Goal: Transaction & Acquisition: Purchase product/service

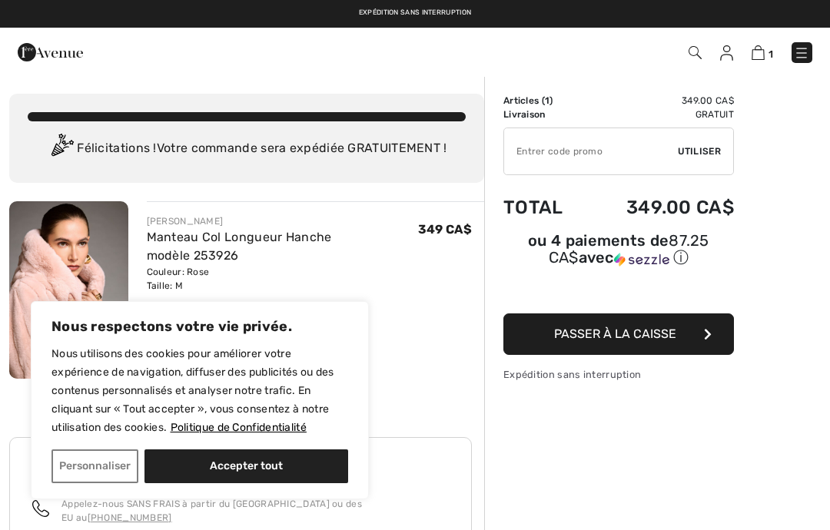
click at [266, 463] on button "Accepter tout" at bounding box center [247, 467] width 204 height 34
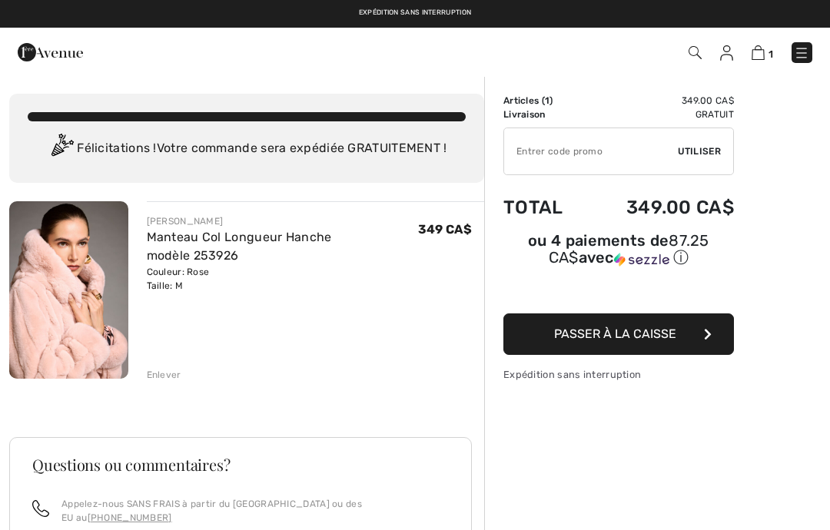
checkbox input "true"
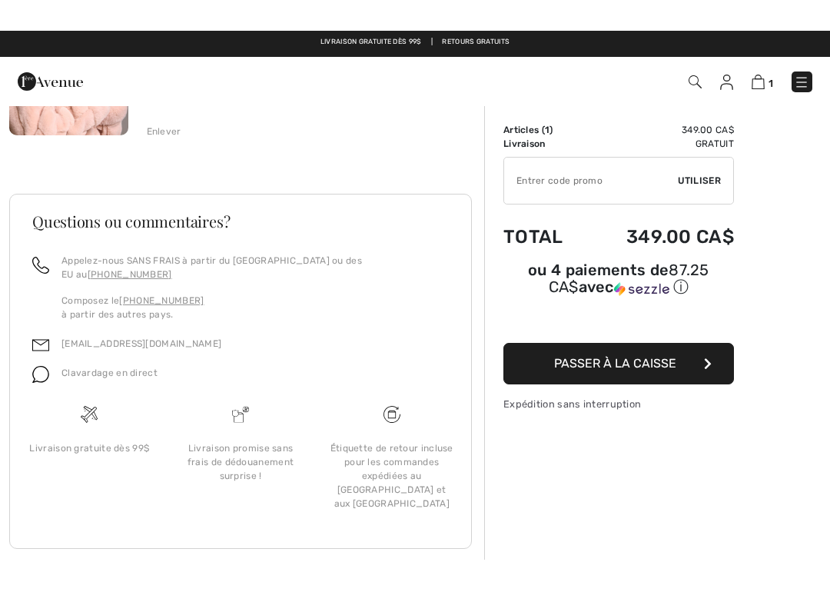
scroll to position [211, 0]
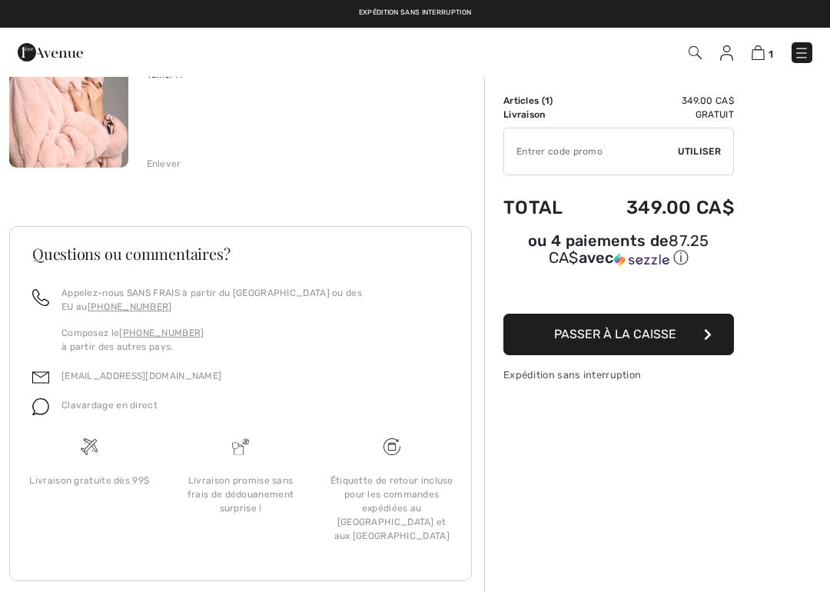
click at [131, 400] on span "Clavardage en direct" at bounding box center [109, 405] width 96 height 11
click at [48, 398] on img at bounding box center [40, 406] width 17 height 17
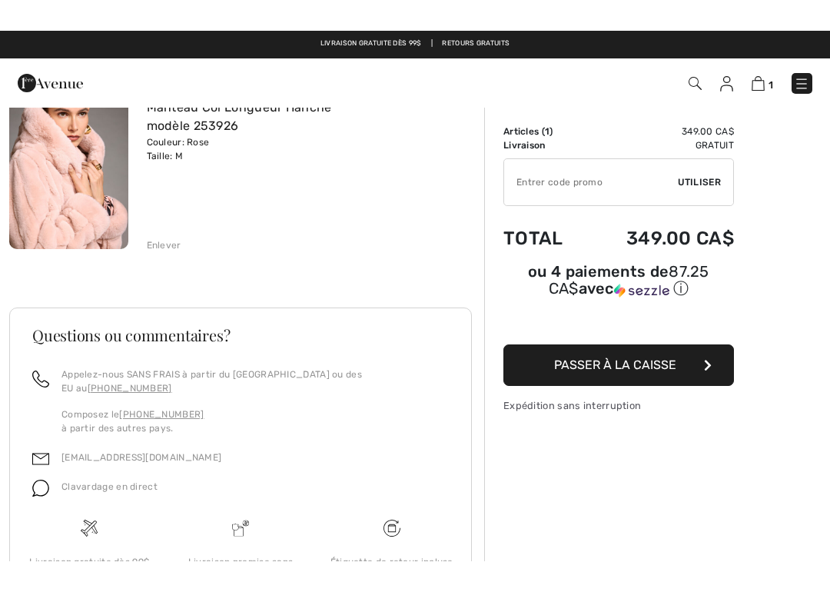
scroll to position [100, 0]
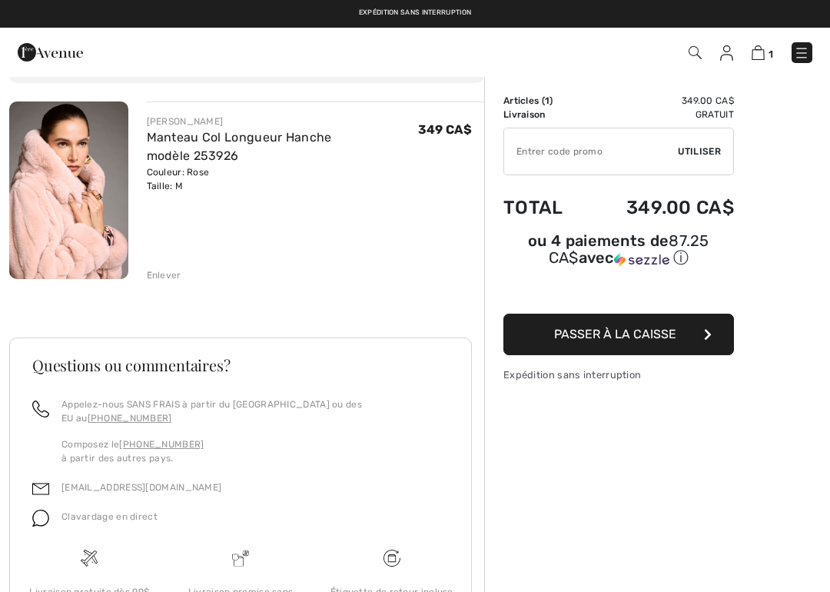
click at [48, 510] on img at bounding box center [40, 518] width 17 height 17
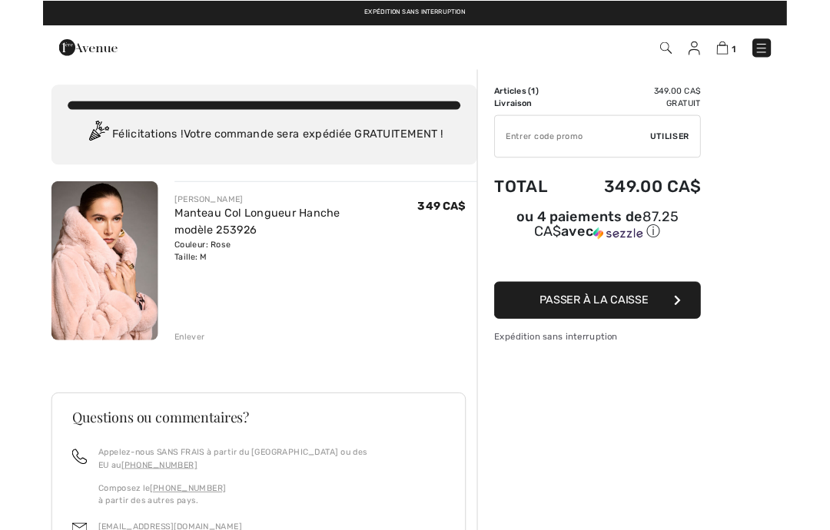
scroll to position [61, 0]
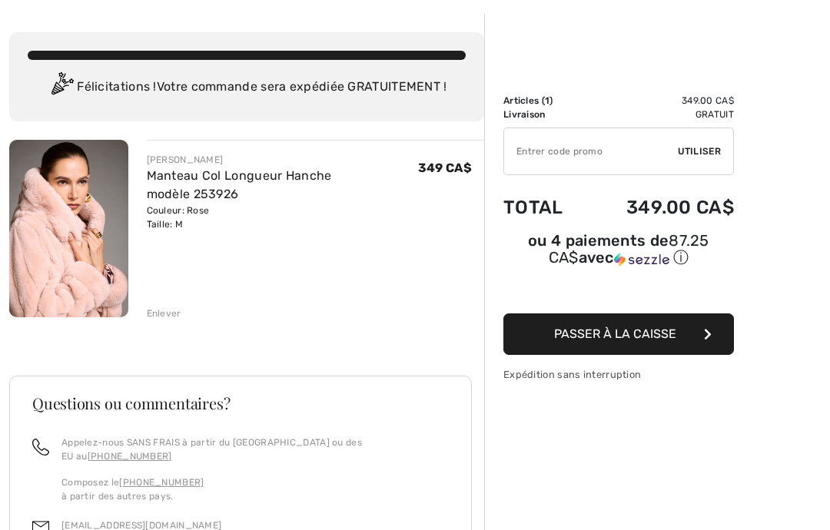
click at [166, 328] on div "JOSEPH RIBKOFF Manteau Col Longueur Hanche modèle 253926 Couleur: Rose Taille: …" at bounding box center [246, 455] width 475 height 630
click at [161, 316] on div "Enlever" at bounding box center [164, 314] width 35 height 14
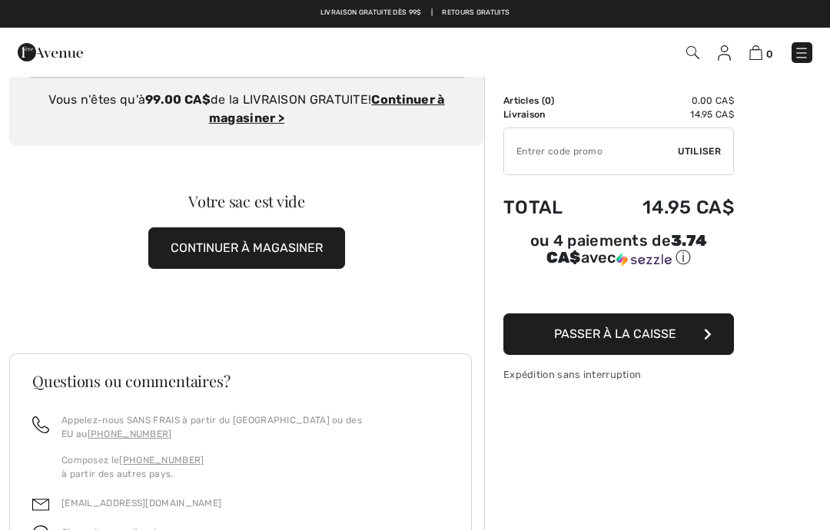
scroll to position [0, 0]
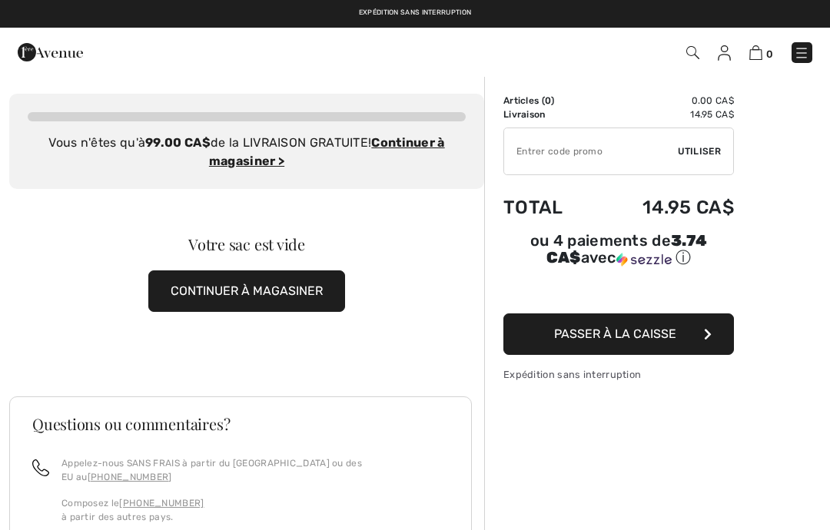
click at [314, 291] on button "CONTINUER À MAGASINER" at bounding box center [246, 292] width 197 height 42
click at [284, 307] on button "CONTINUER À MAGASINER" at bounding box center [246, 292] width 197 height 42
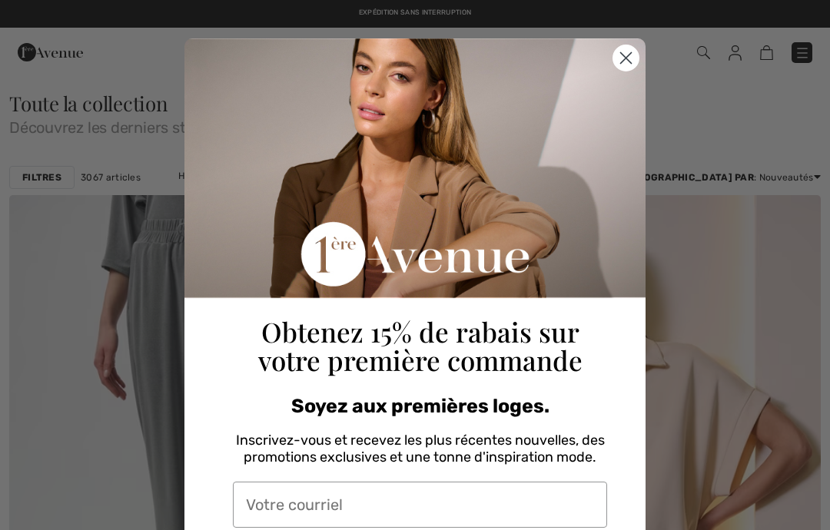
checkbox input "true"
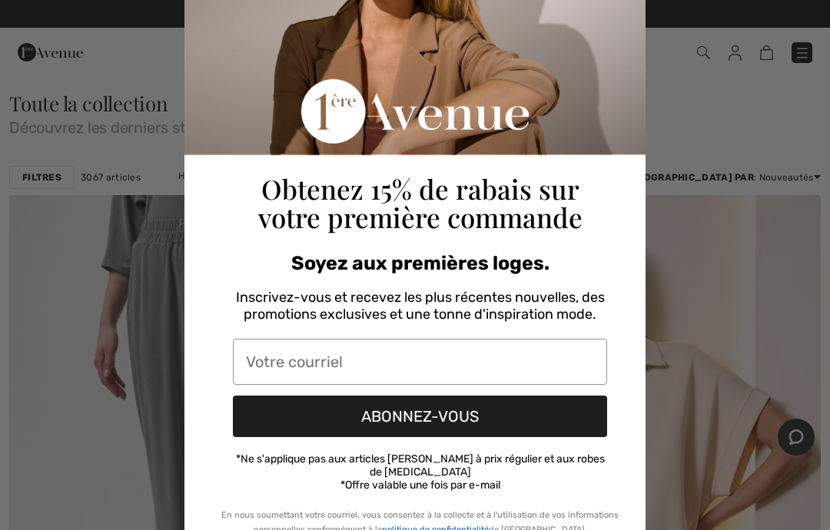
scroll to position [145, 0]
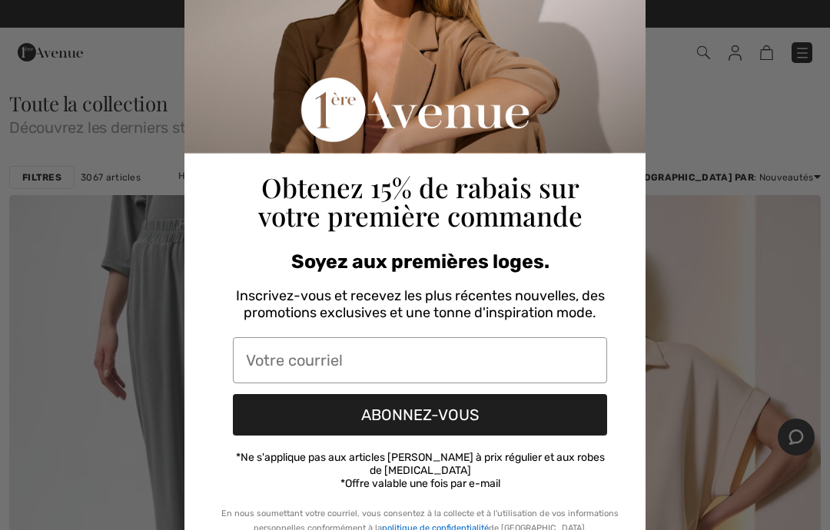
click at [385, 355] on input "Votre courriel" at bounding box center [420, 360] width 374 height 46
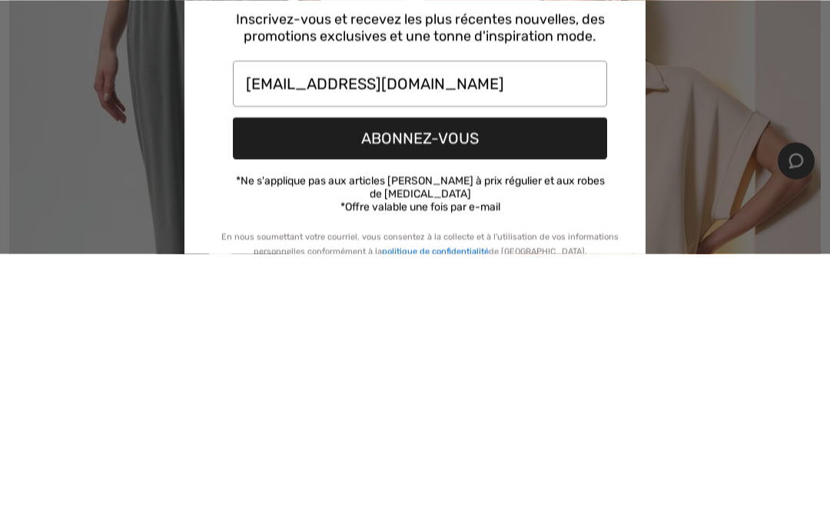
type input "[EMAIL_ADDRESS][DOMAIN_NAME]"
click at [517, 394] on button "ABONNEZ-VOUS" at bounding box center [420, 415] width 374 height 42
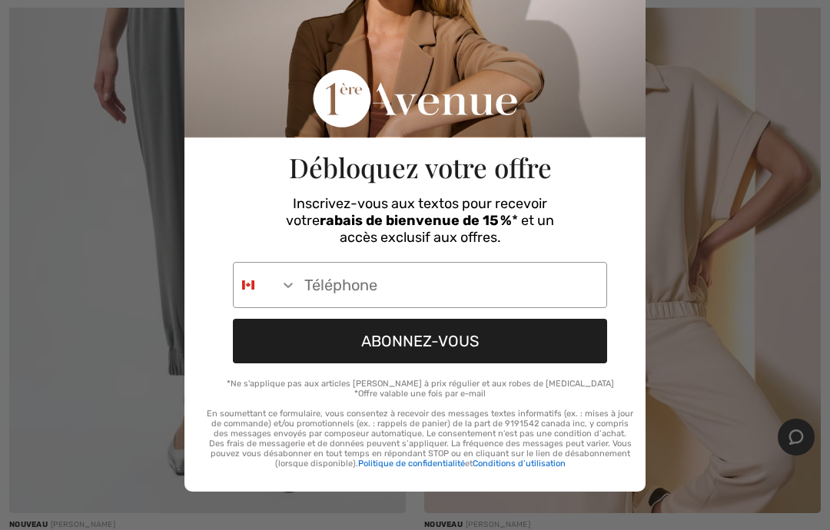
scroll to position [94, 0]
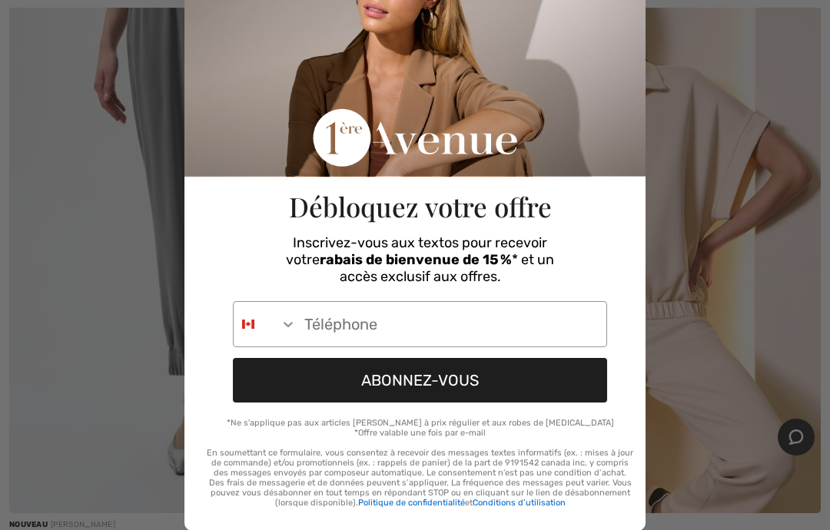
click at [450, 330] on input "Phone Number" at bounding box center [452, 324] width 310 height 45
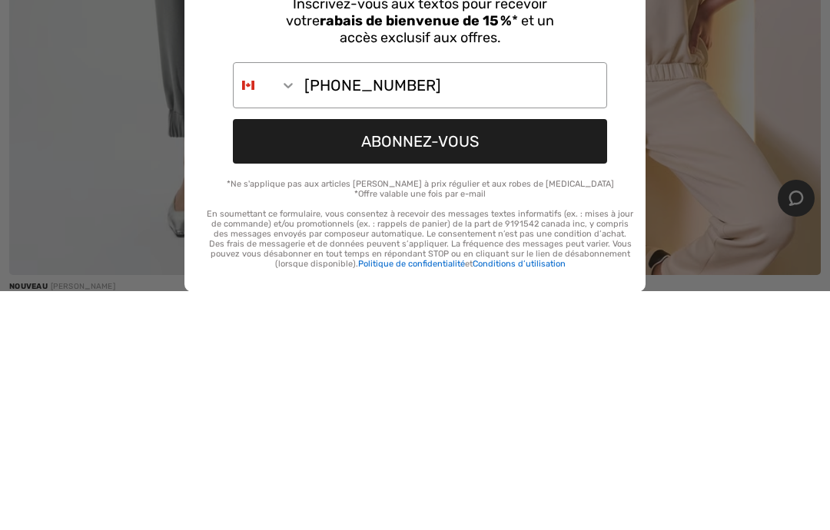
type input "514-808-6875"
click at [516, 358] on button "ABONNEZ-VOUS" at bounding box center [420, 380] width 374 height 45
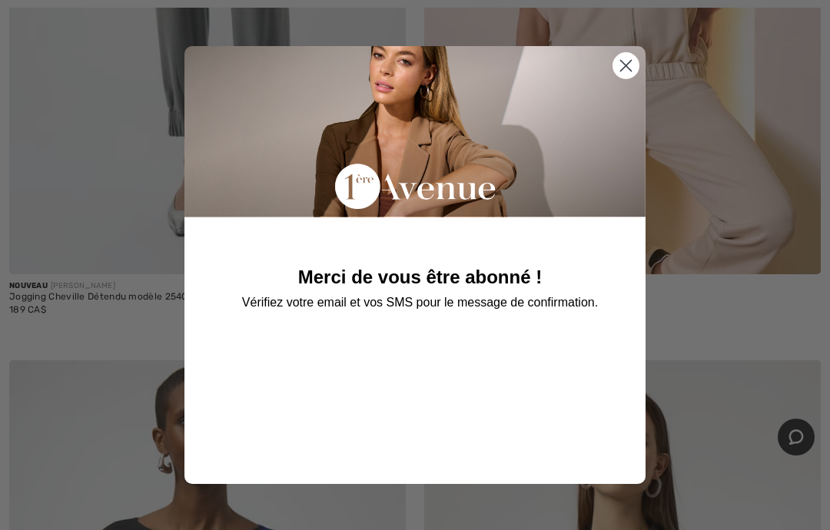
scroll to position [0, 0]
click at [629, 68] on icon "Close dialog" at bounding box center [626, 66] width 11 height 11
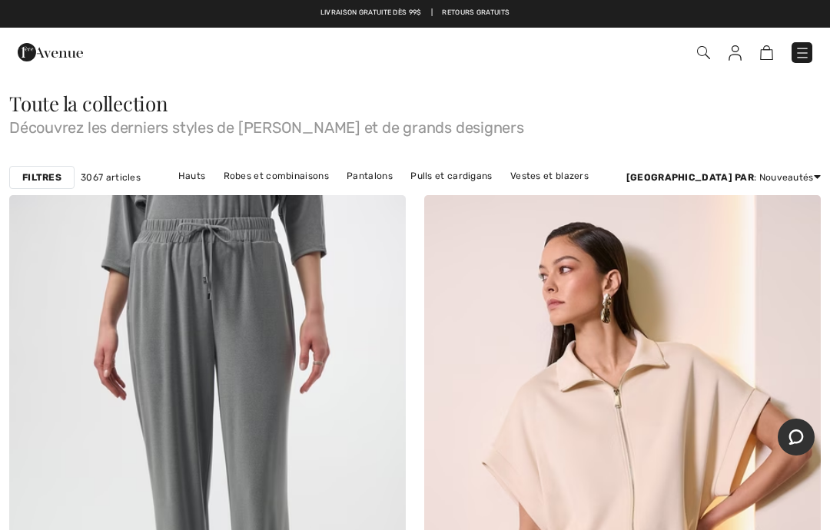
click at [703, 53] on img at bounding box center [703, 52] width 13 height 13
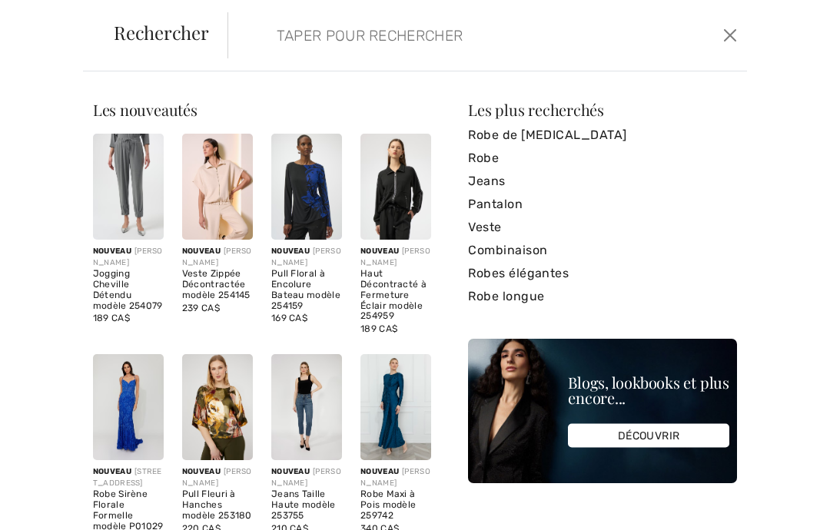
click at [506, 51] on input "search" at bounding box center [435, 35] width 341 height 46
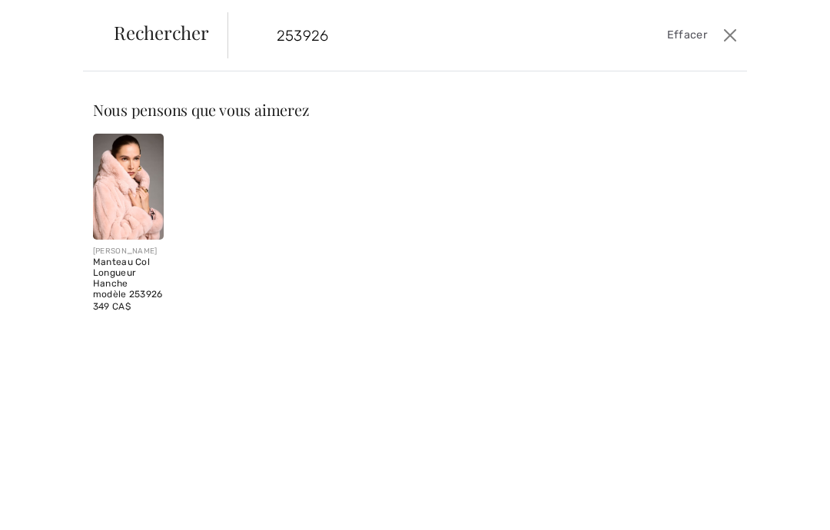
type input "253926"
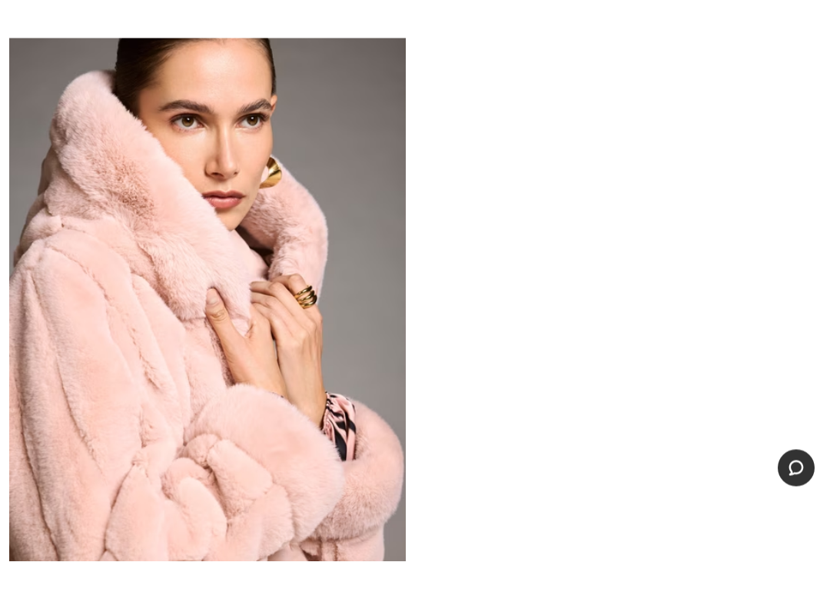
scroll to position [159, 0]
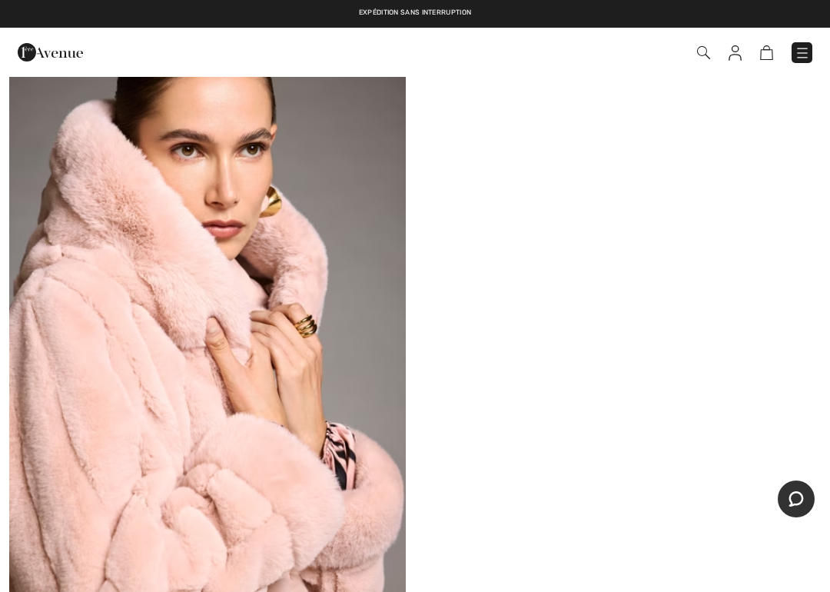
click at [279, 492] on img at bounding box center [207, 304] width 397 height 595
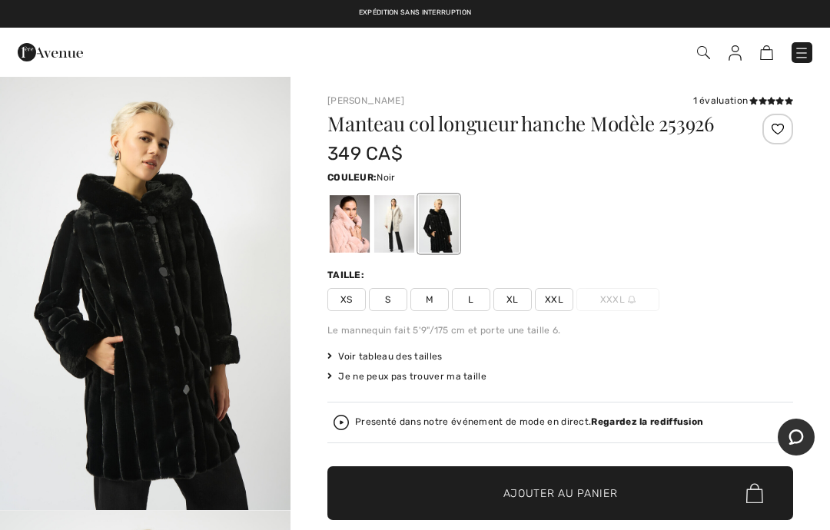
click at [434, 311] on span "M" at bounding box center [429, 299] width 38 height 23
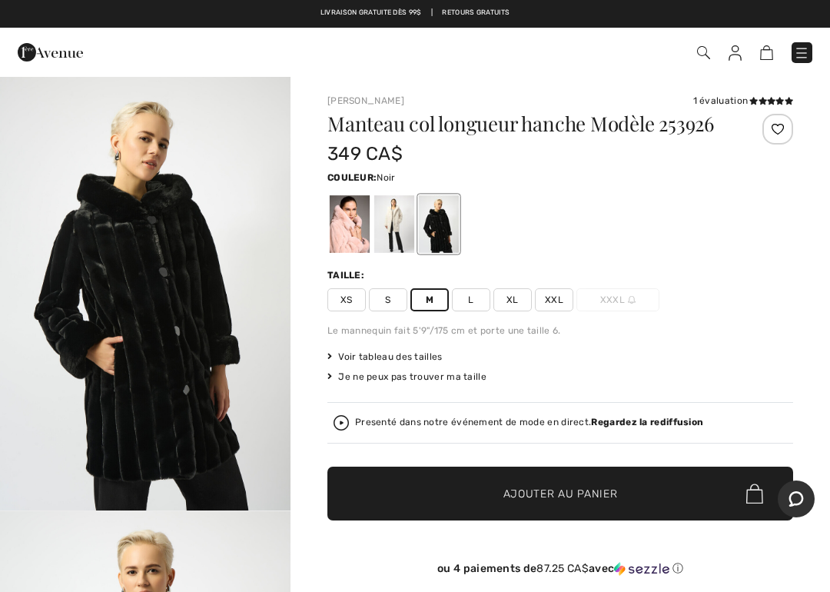
click at [613, 520] on span "✔ Ajouté au panier Ajouter au panier" at bounding box center [560, 494] width 466 height 54
click at [361, 244] on div at bounding box center [350, 224] width 40 height 58
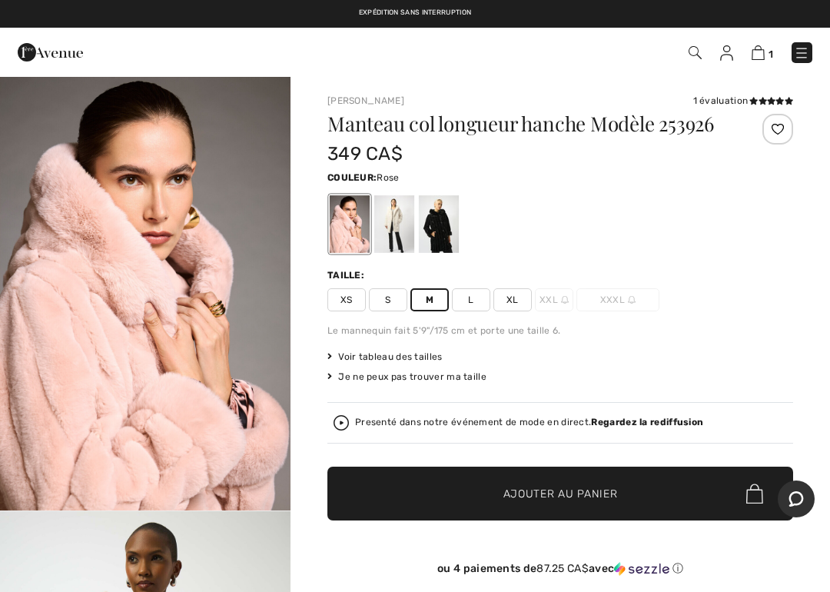
click at [764, 52] on img at bounding box center [758, 52] width 13 height 15
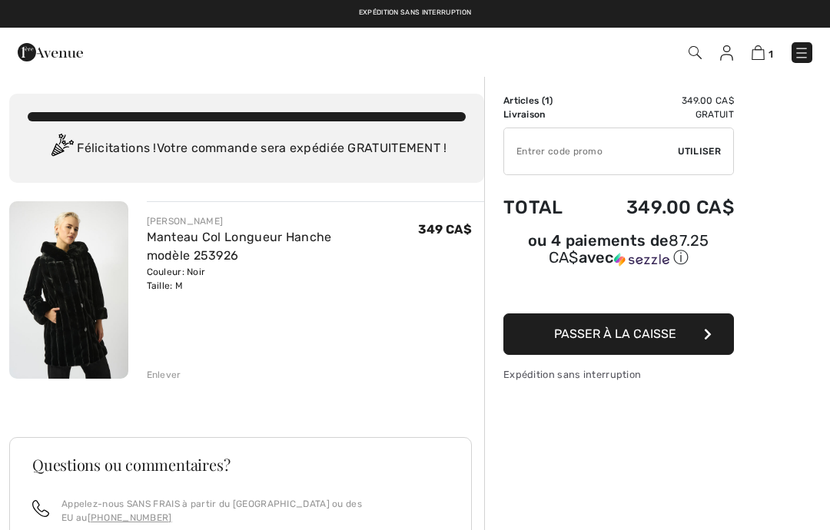
click at [178, 373] on div "Enlever" at bounding box center [164, 375] width 35 height 14
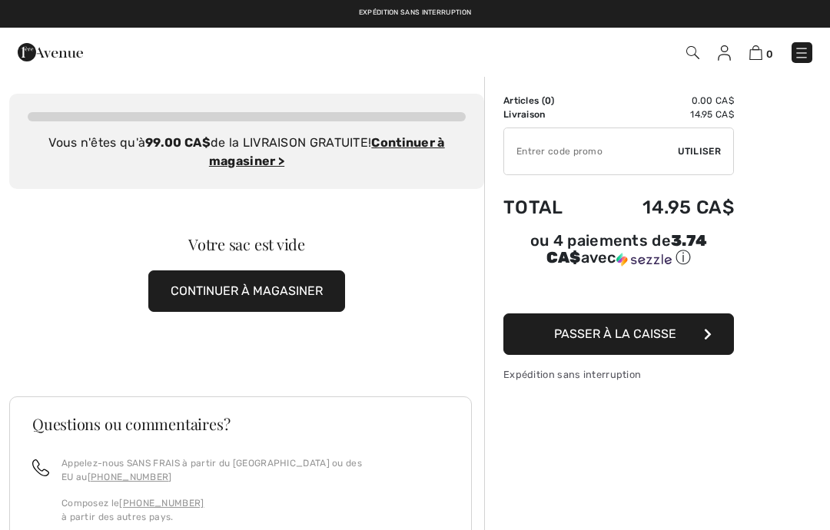
click at [307, 296] on button "CONTINUER À MAGASINER" at bounding box center [246, 292] width 197 height 42
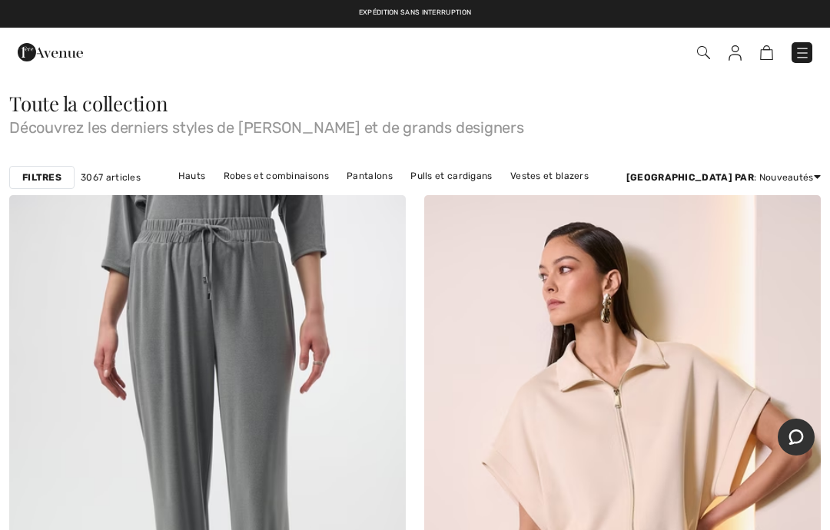
click at [699, 58] on img at bounding box center [703, 52] width 13 height 13
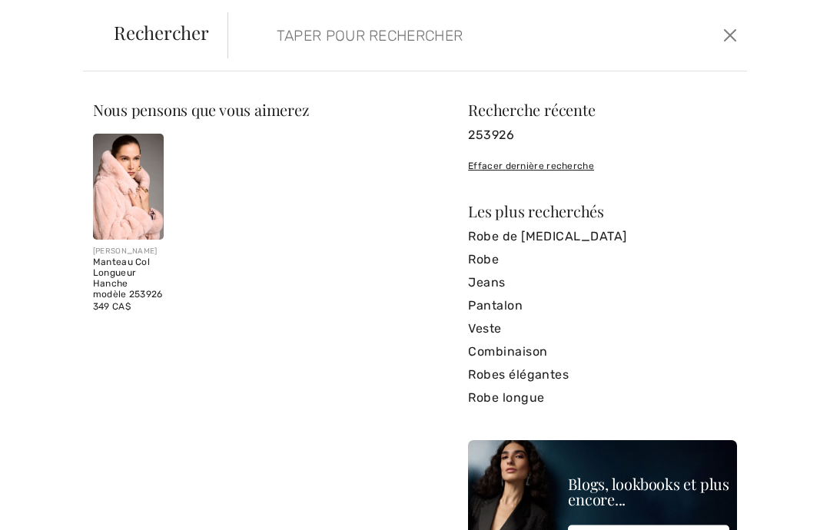
click at [135, 226] on img at bounding box center [128, 187] width 71 height 106
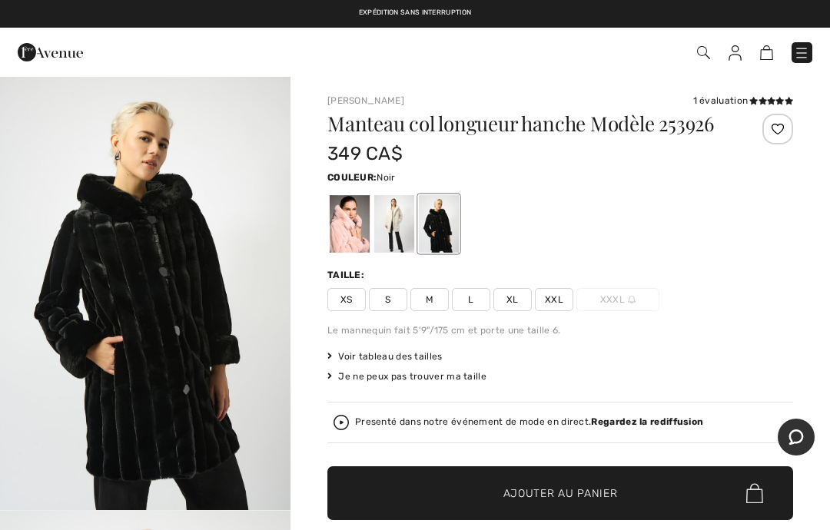
click at [354, 250] on div at bounding box center [350, 224] width 40 height 58
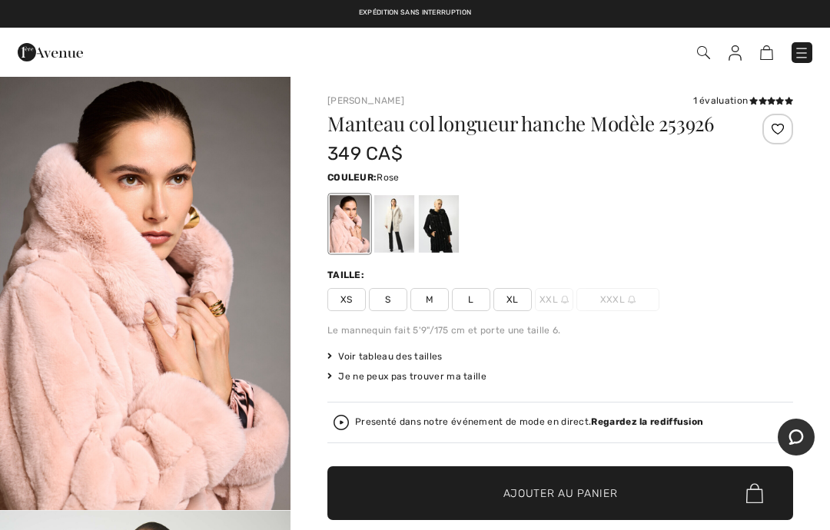
click at [437, 311] on span "M" at bounding box center [429, 299] width 38 height 23
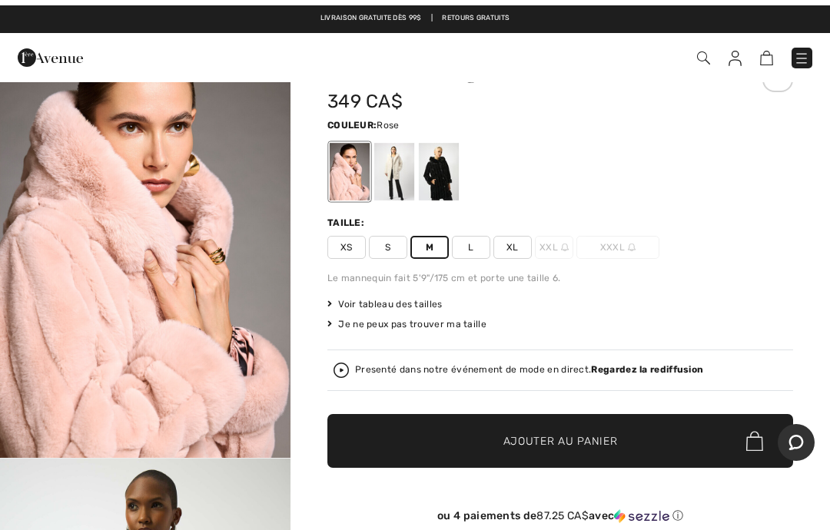
click at [606, 444] on span "Ajouter au panier" at bounding box center [560, 436] width 115 height 16
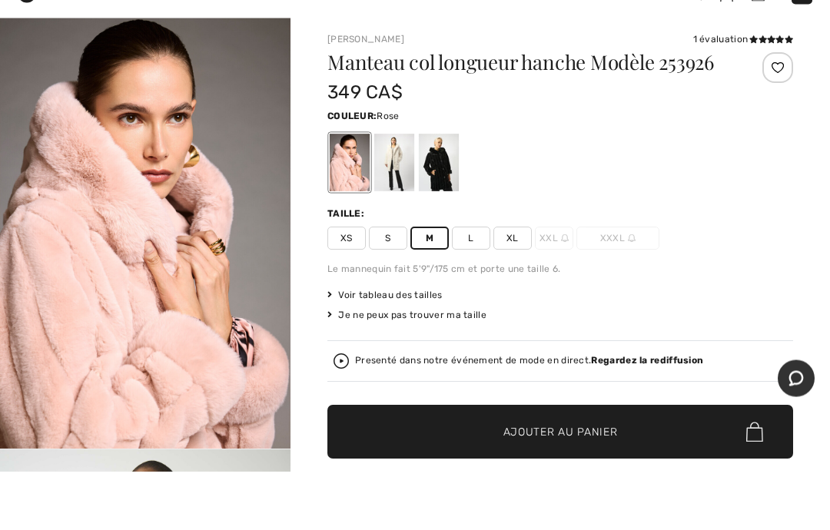
scroll to position [61, 0]
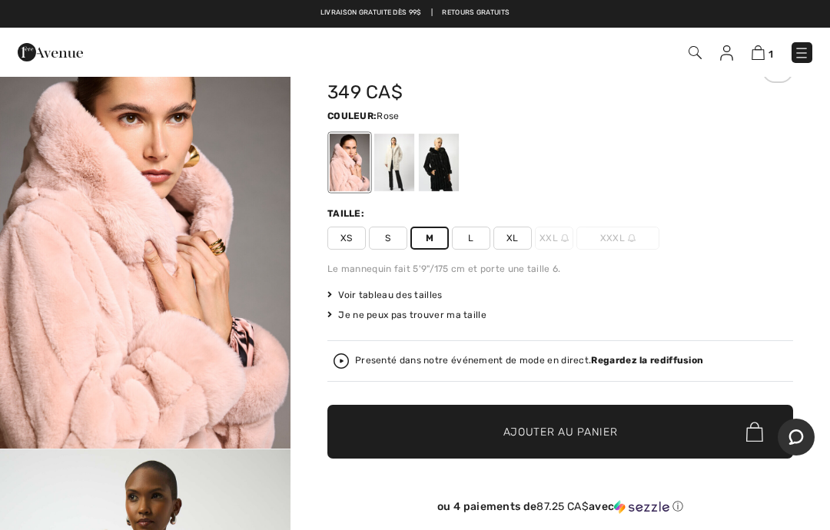
click at [758, 55] on img at bounding box center [758, 52] width 13 height 15
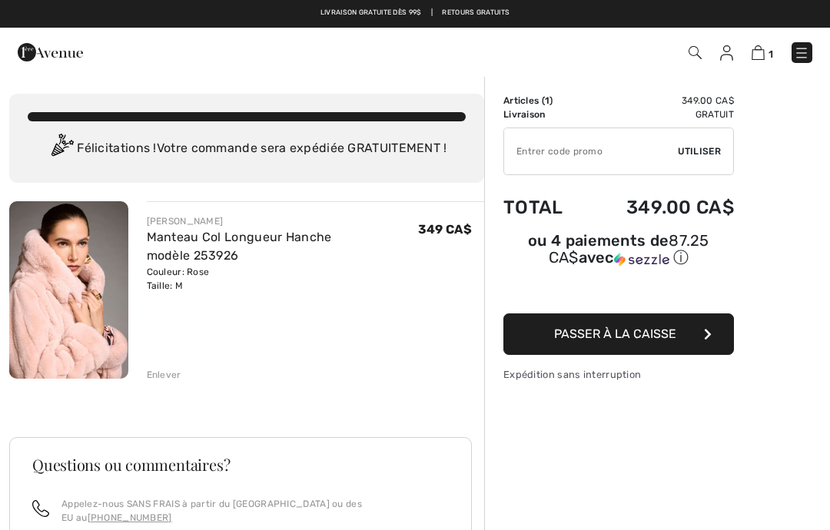
click at [591, 158] on input "TEXT" at bounding box center [591, 151] width 174 height 46
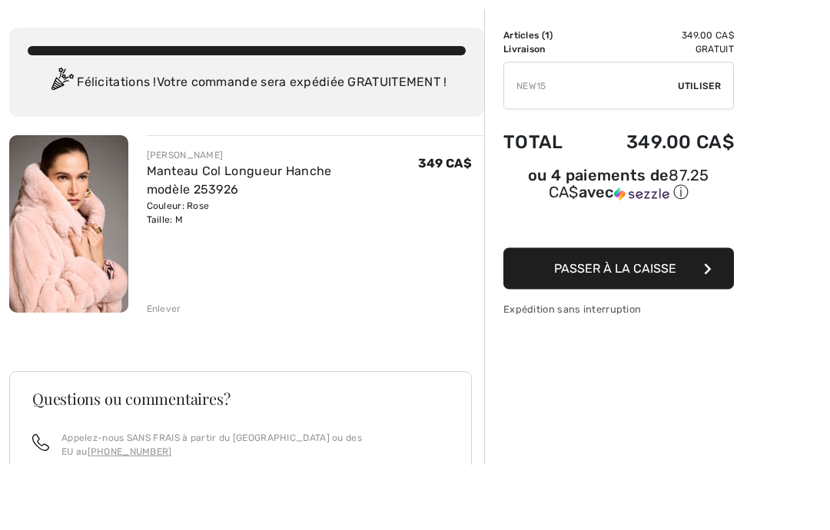
type input "NEW15"
click at [713, 128] on div "✔ Utiliser Enlever" at bounding box center [618, 152] width 231 height 48
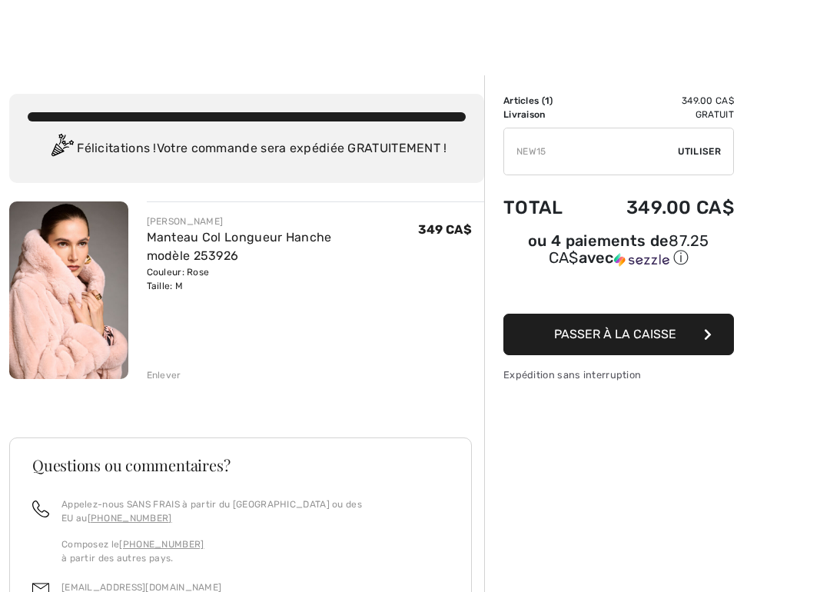
click at [691, 154] on span "Utiliser" at bounding box center [699, 152] width 43 height 14
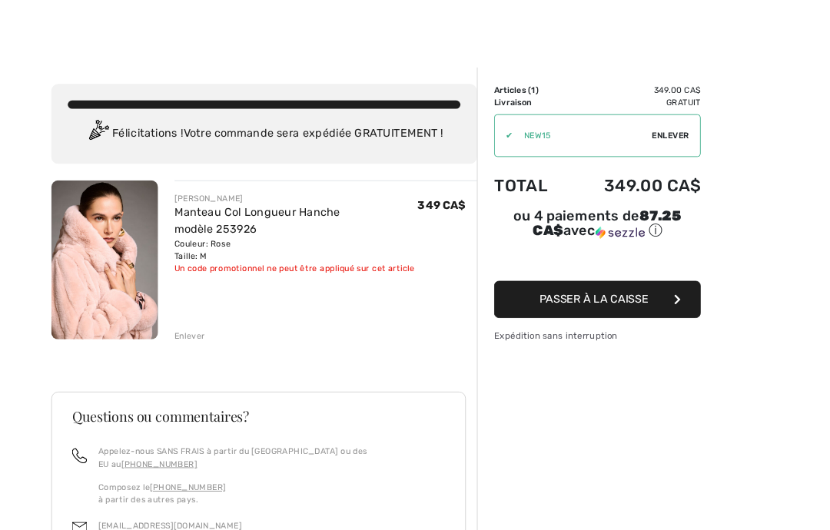
scroll to position [61, 0]
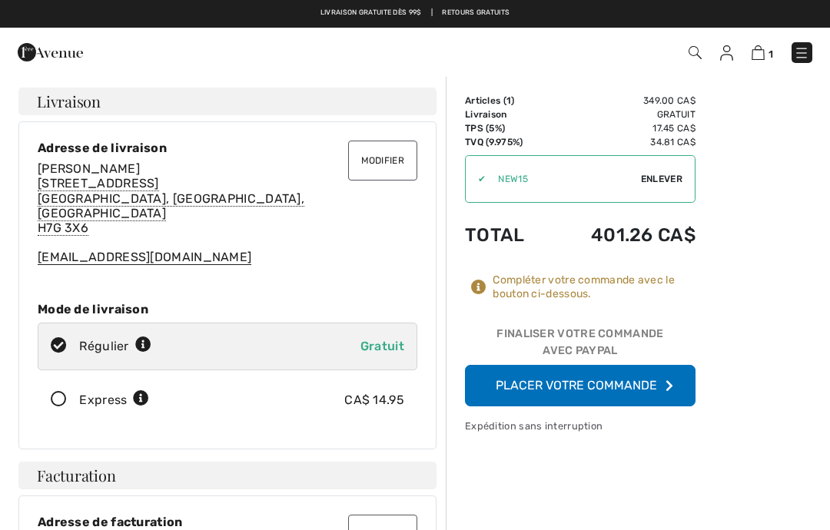
click at [648, 393] on button "Placer votre commande" at bounding box center [580, 386] width 231 height 42
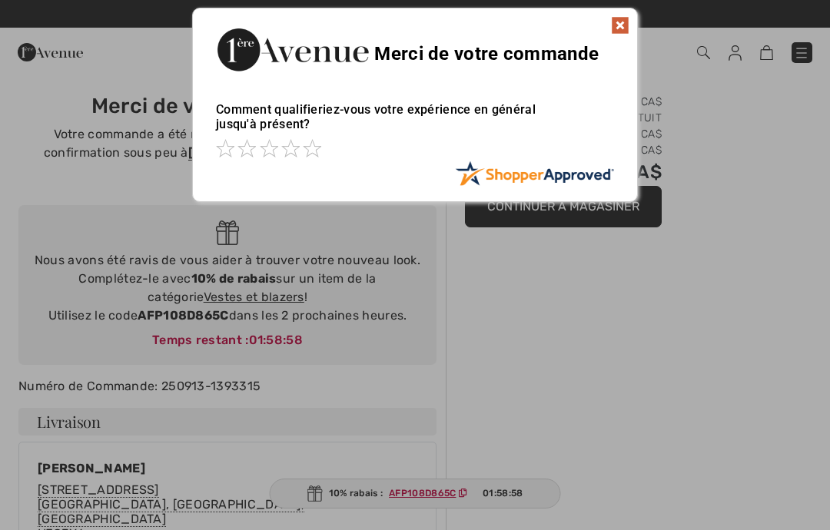
click at [275, 156] on span at bounding box center [269, 148] width 18 height 18
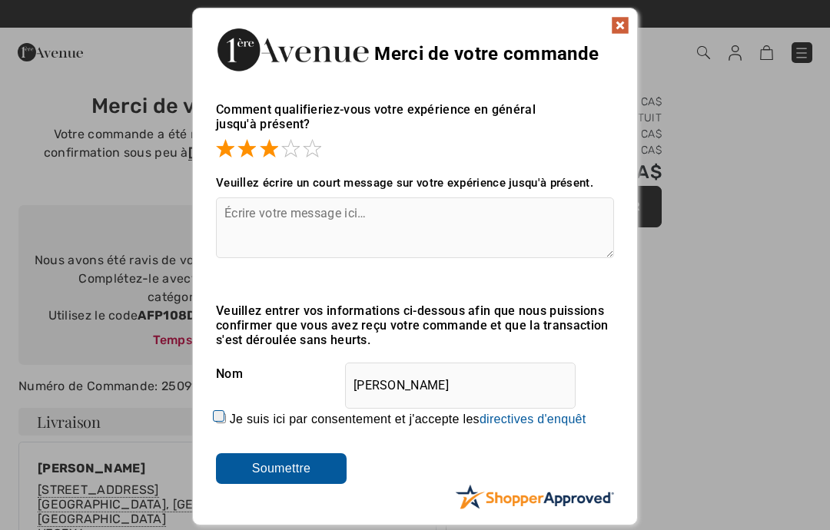
click at [414, 212] on textarea at bounding box center [415, 228] width 398 height 61
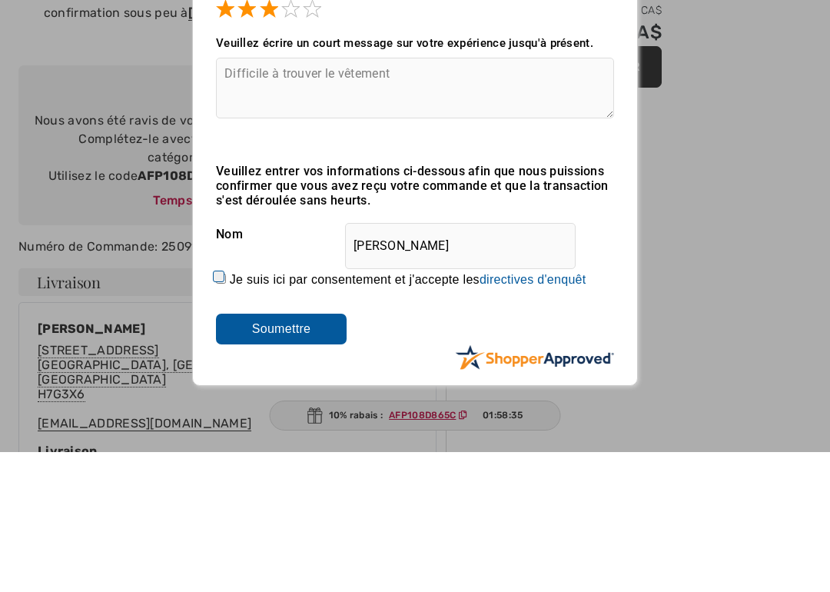
type textarea "Difficile à trouver le vêtement"
click at [694, 191] on div "Sorry! Something went wrong. Close Merci de votre commande Comment qualifieriez…" at bounding box center [415, 266] width 830 height 533
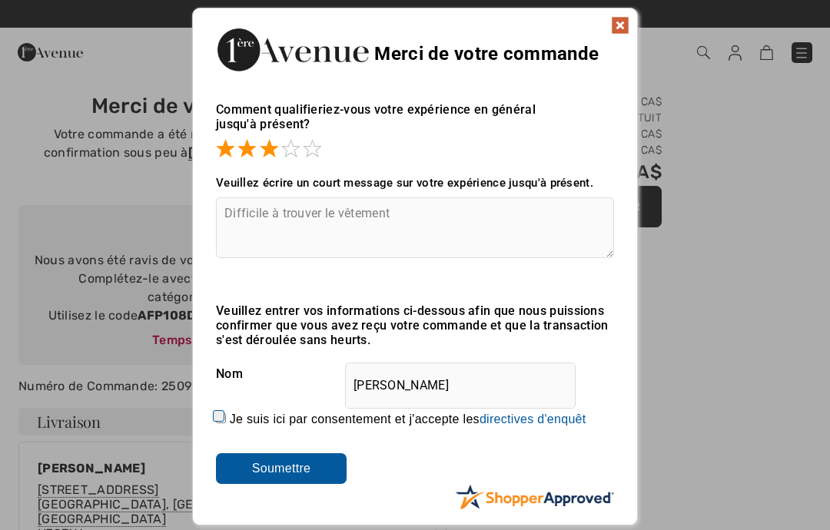
click at [627, 30] on img at bounding box center [620, 25] width 18 height 18
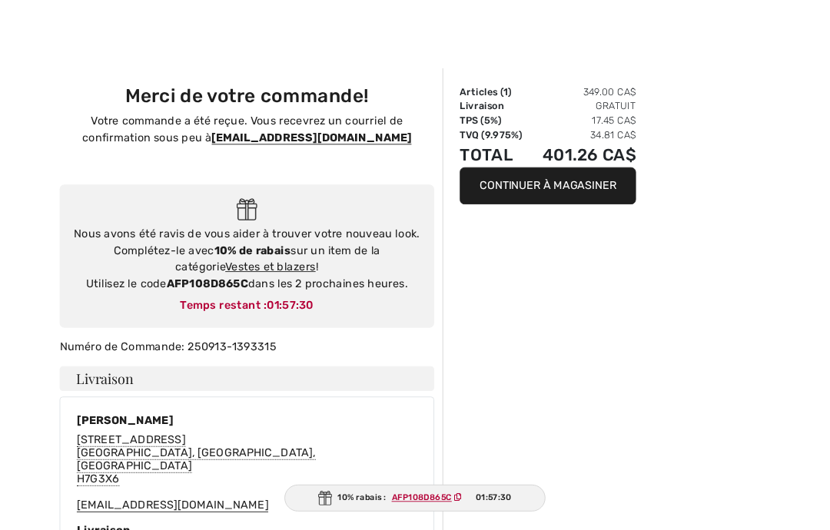
scroll to position [61, 0]
